Goal: Task Accomplishment & Management: Manage account settings

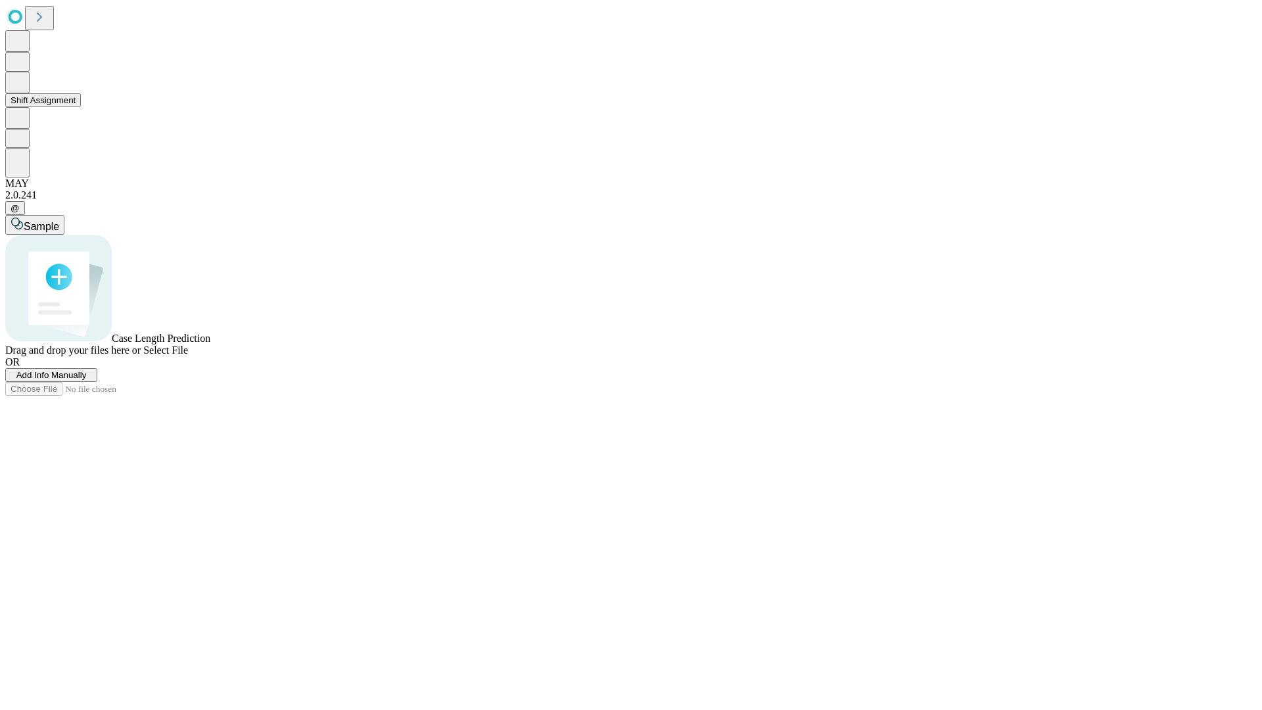
click at [81, 107] on button "Shift Assignment" at bounding box center [43, 100] width 76 height 14
